Goal: Task Accomplishment & Management: Complete application form

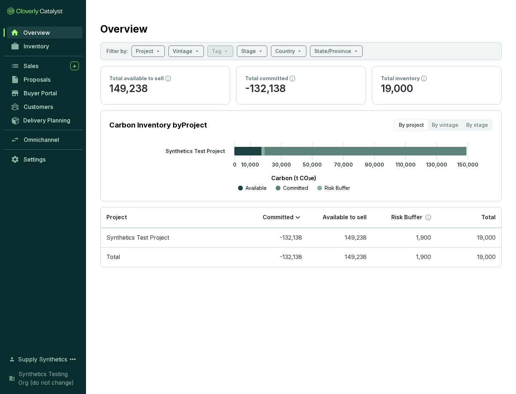
click at [45, 80] on span "Proposals" at bounding box center [37, 79] width 27 height 7
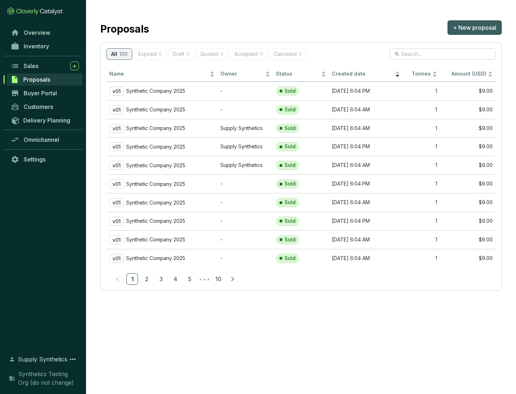
click at [474, 28] on span "+ New proposal" at bounding box center [474, 27] width 43 height 9
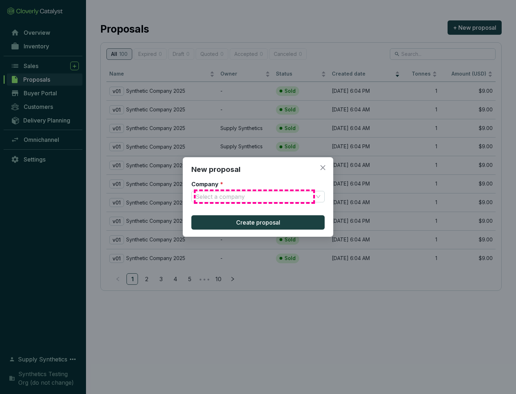
click at [254, 197] on input "Company *" at bounding box center [255, 196] width 118 height 11
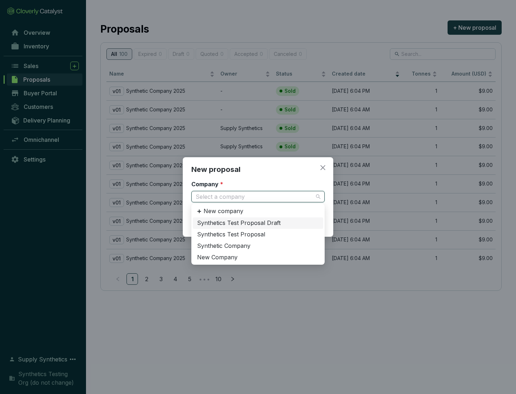
click at [258, 246] on div "Synthetic Company" at bounding box center [258, 246] width 122 height 8
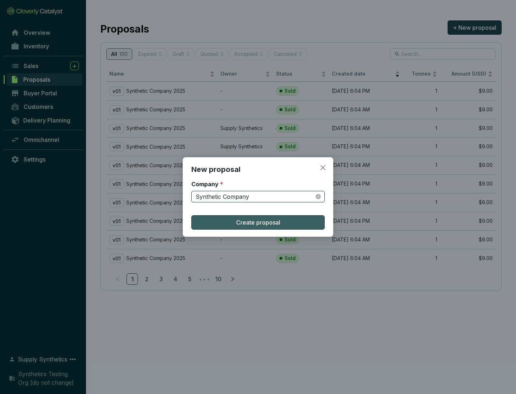
click at [258, 223] on span "Create proposal" at bounding box center [258, 222] width 44 height 9
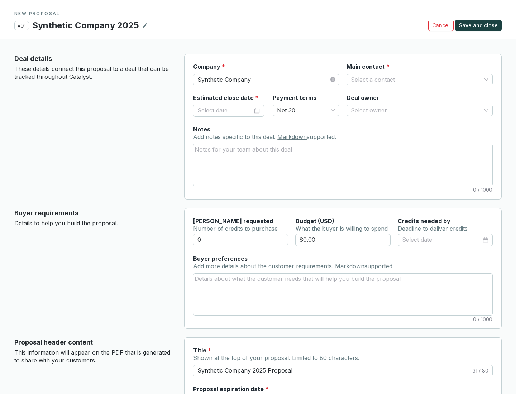
click at [416, 79] on input "Main contact *" at bounding box center [416, 79] width 130 height 11
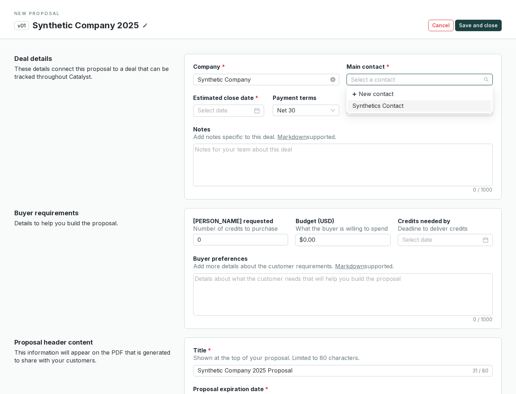
click at [419, 106] on div "Synthetics Contact" at bounding box center [419, 106] width 135 height 8
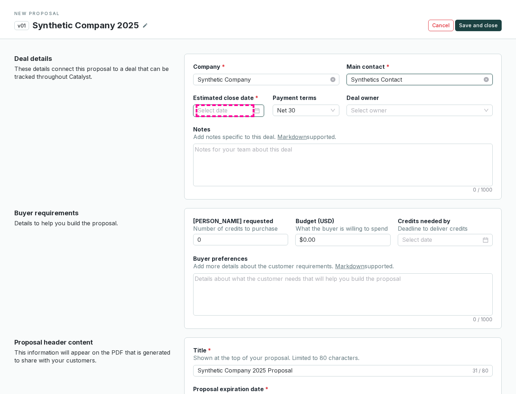
click at [225, 110] on input "Estimated close date *" at bounding box center [224, 110] width 55 height 9
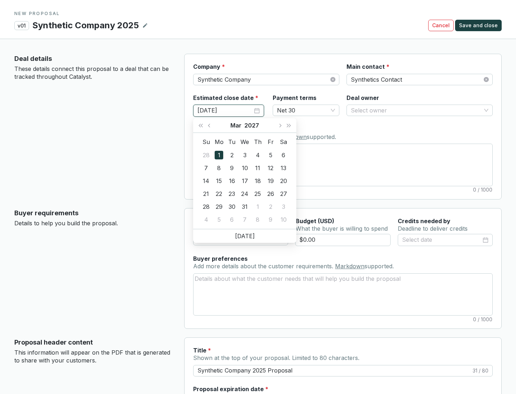
type input "[DATE]"
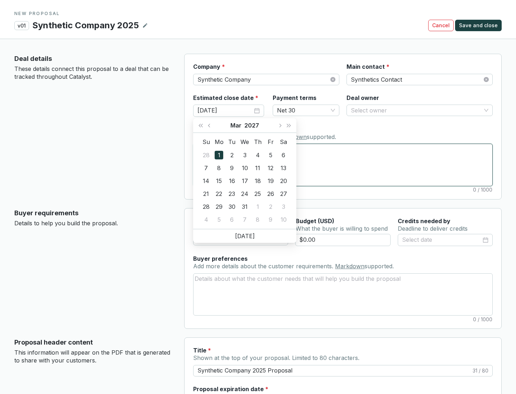
click at [343, 165] on textarea "Notes Add notes specific to this deal. Markdown supported." at bounding box center [343, 165] width 299 height 42
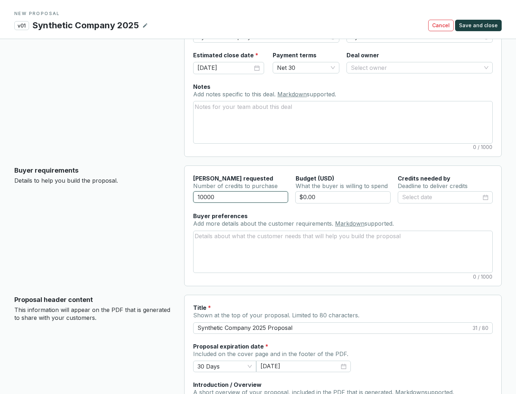
scroll to position [43, 0]
type input "10000"
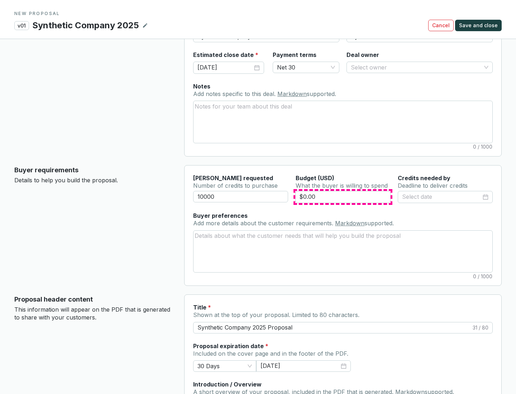
type input "$0.00"
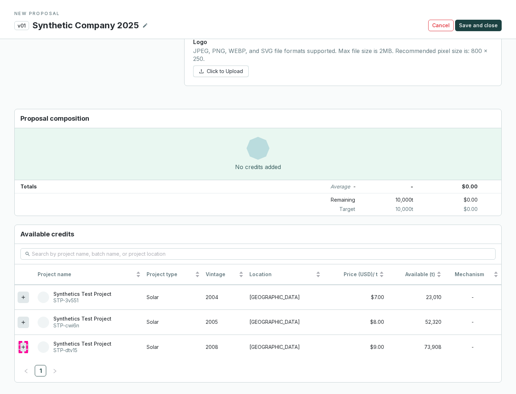
click at [23, 347] on icon at bounding box center [23, 346] width 3 height 3
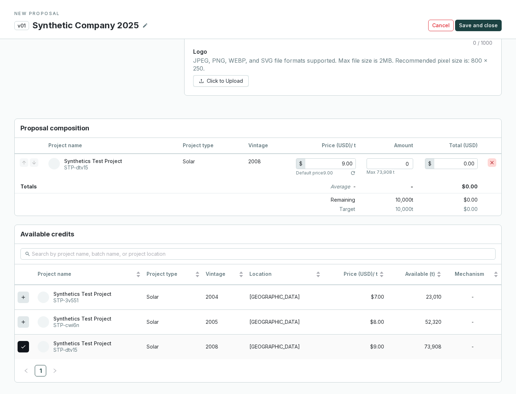
scroll to position [412, 0]
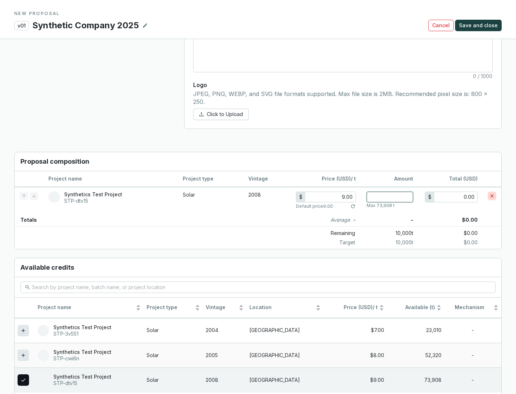
type input "1"
type input "9.00"
type input "1"
click at [479, 25] on span "Save and close" at bounding box center [478, 25] width 39 height 7
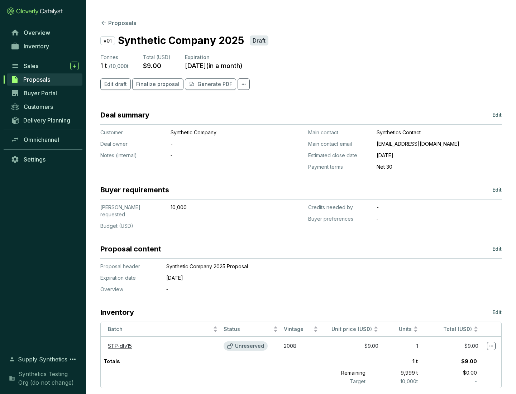
click at [156, 84] on span "Finalize proposal" at bounding box center [157, 84] width 43 height 7
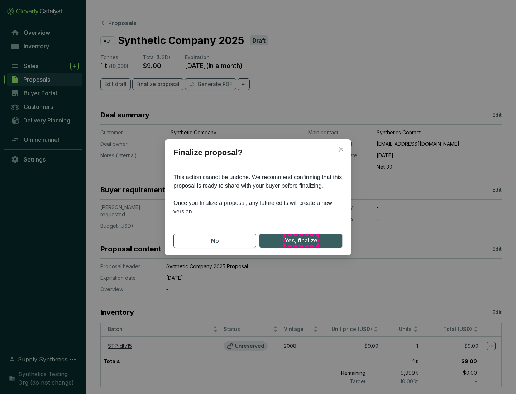
click at [301, 240] on span "Yes, finalize" at bounding box center [301, 240] width 33 height 9
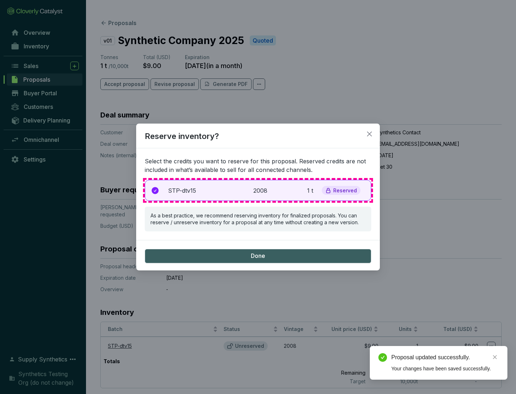
click at [258, 190] on p "2008" at bounding box center [261, 190] width 16 height 9
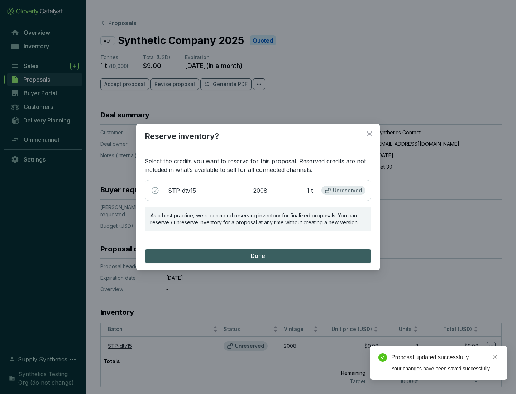
click at [258, 256] on span "Done" at bounding box center [258, 256] width 14 height 8
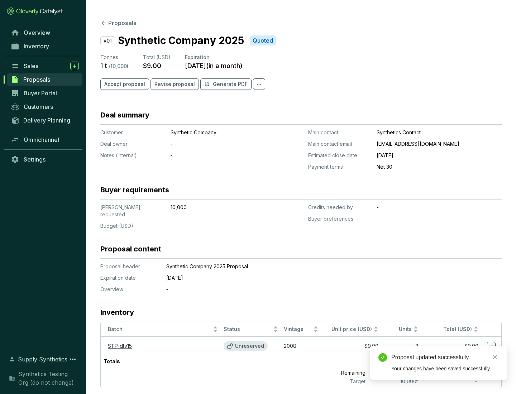
click at [445, 358] on div "Proposal updated successfully." at bounding box center [445, 357] width 108 height 9
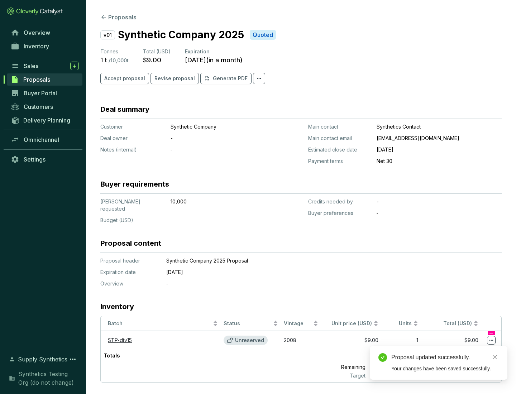
click at [491, 340] on icon at bounding box center [491, 340] width 4 height 1
click at [469, 349] on div "Proposal updated successfully. Your changes have been saved successfully." at bounding box center [439, 363] width 138 height 34
click at [445, 358] on div "Proposal updated successfully." at bounding box center [445, 357] width 108 height 9
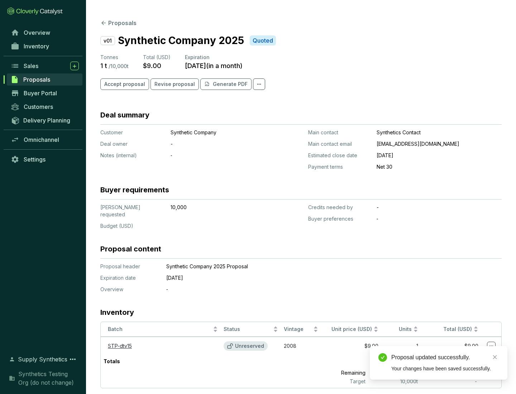
click at [124, 84] on span "Accept proposal" at bounding box center [124, 84] width 41 height 7
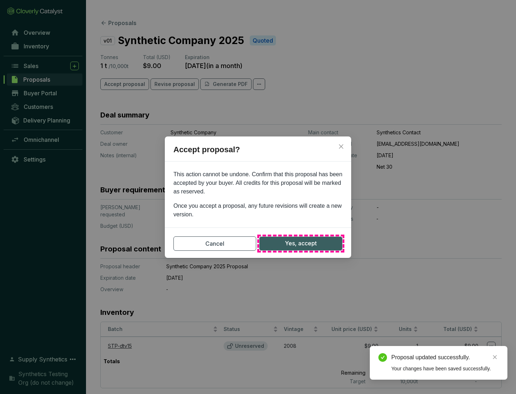
click at [301, 243] on span "Yes, accept" at bounding box center [301, 243] width 32 height 9
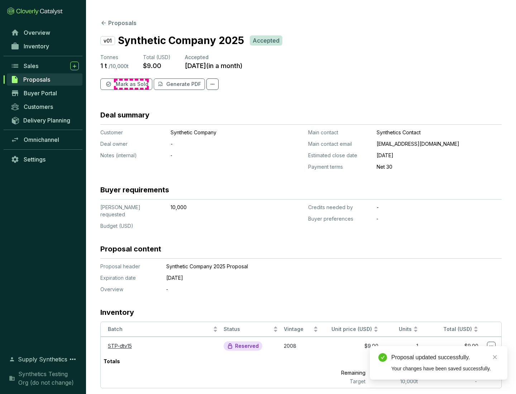
click at [131, 84] on span "Mark as Sold" at bounding box center [132, 84] width 33 height 7
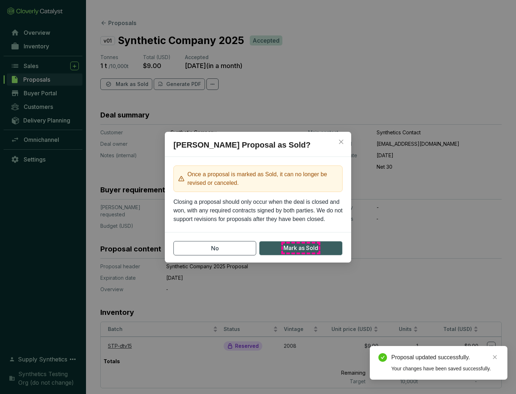
click at [301, 248] on span "Mark as Sold" at bounding box center [300, 248] width 35 height 9
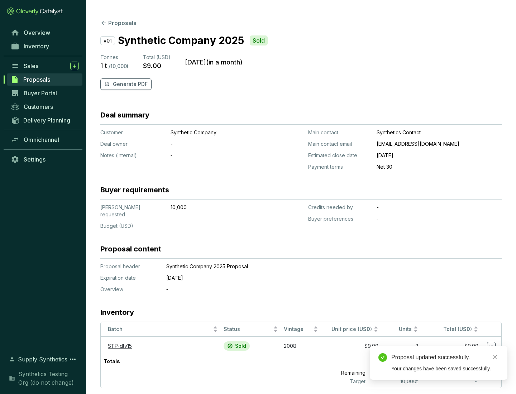
click at [129, 84] on p "Generate PDF" at bounding box center [130, 84] width 35 height 7
click at [445, 358] on div "Proposal updated successfully." at bounding box center [445, 357] width 108 height 9
